Goal: Transaction & Acquisition: Purchase product/service

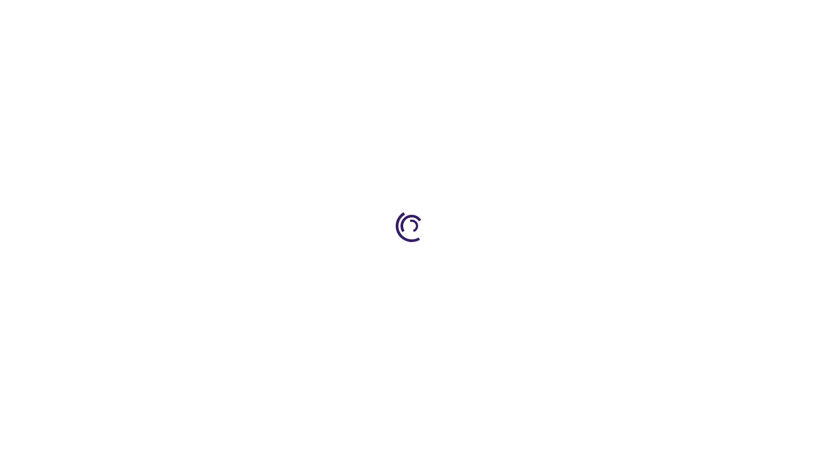
type input "1"
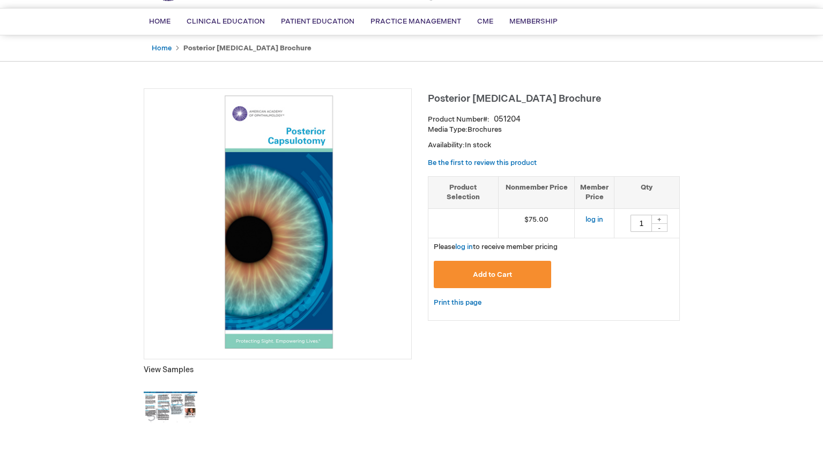
scroll to position [69, 0]
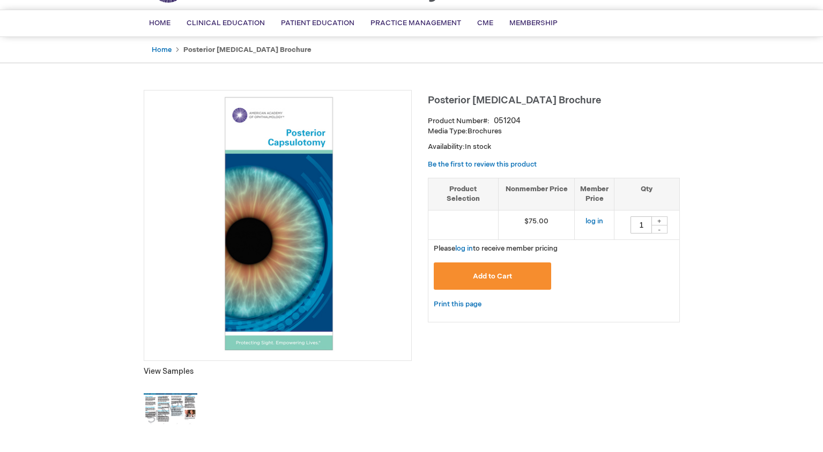
click at [149, 417] on img at bounding box center [171, 410] width 54 height 54
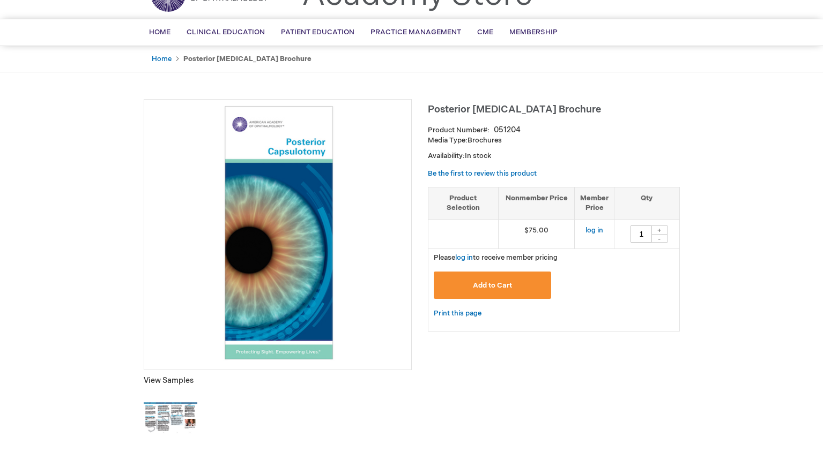
scroll to position [0, 0]
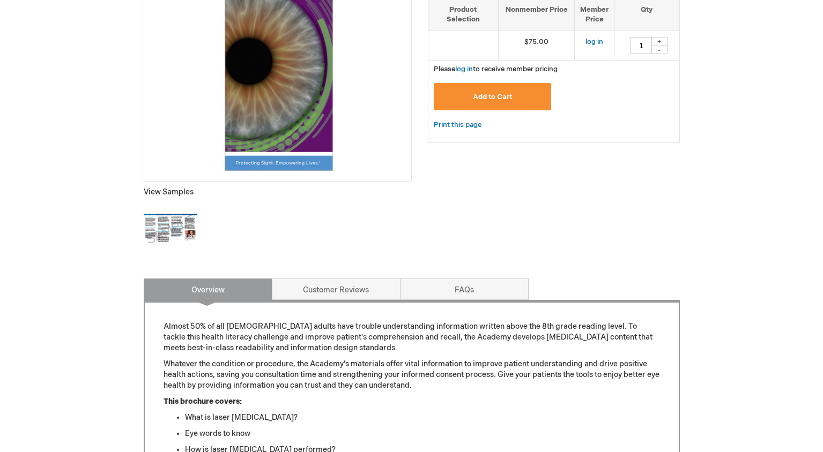
scroll to position [363, 0]
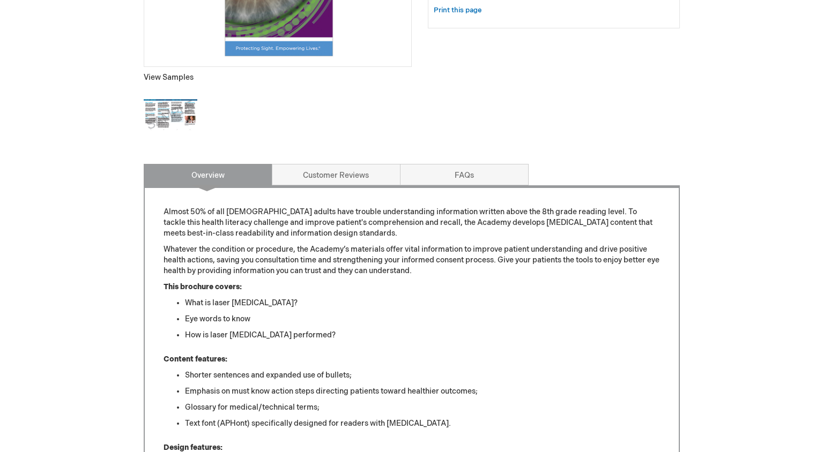
drag, startPoint x: 145, startPoint y: 98, endPoint x: 142, endPoint y: 113, distance: 15.9
click at [145, 98] on img at bounding box center [171, 115] width 54 height 54
